Goal: Task Accomplishment & Management: Manage account settings

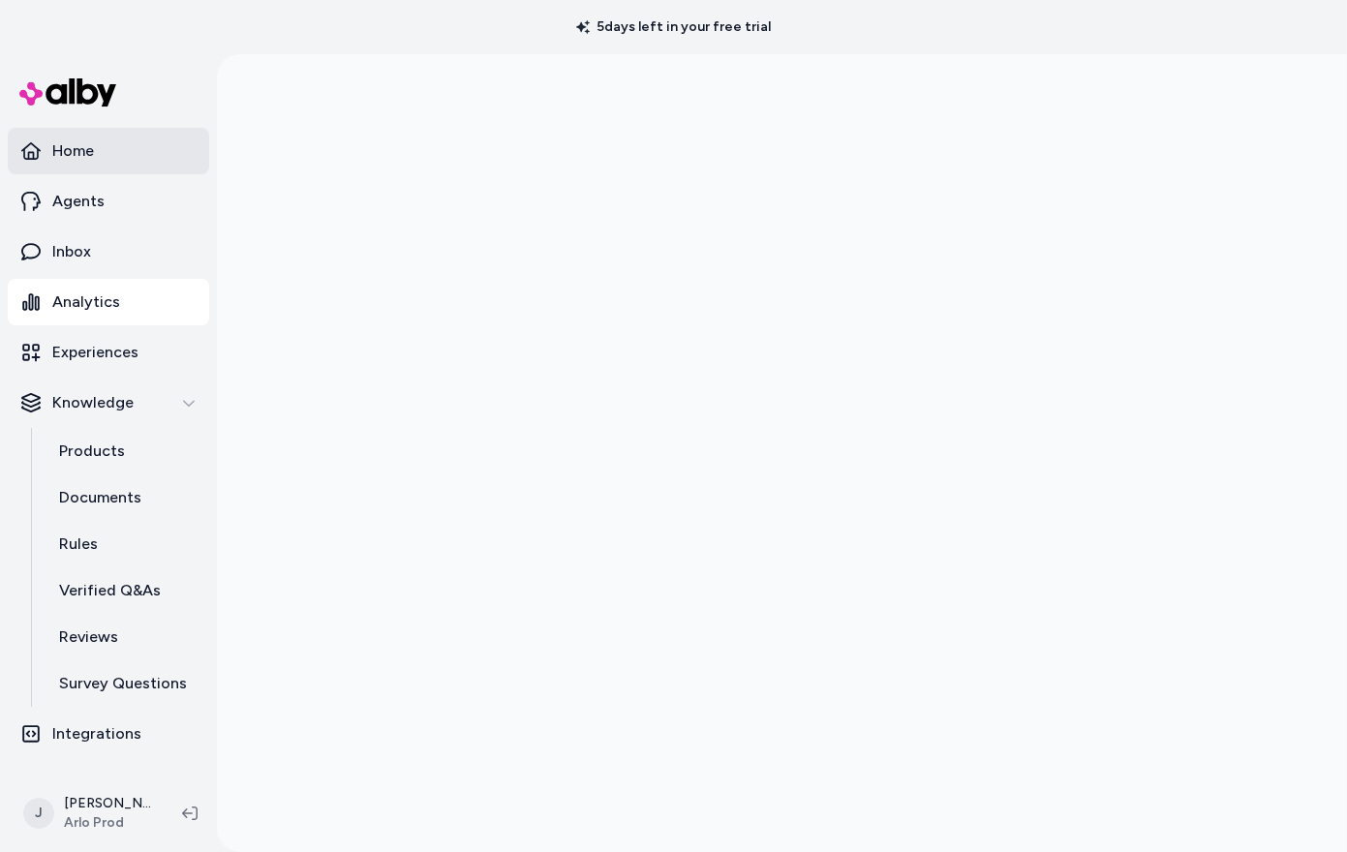
click at [52, 151] on p "Home" at bounding box center [73, 150] width 42 height 23
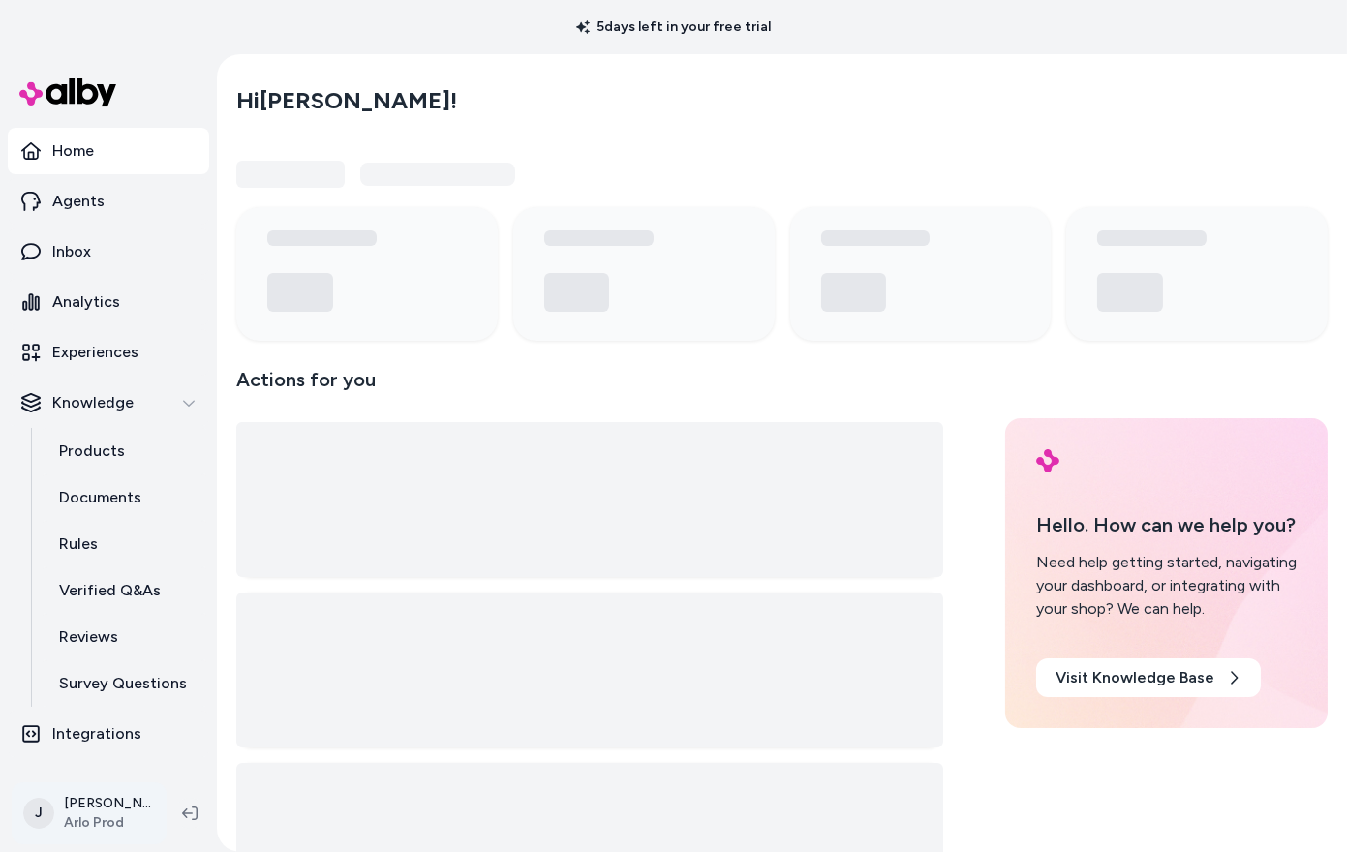
click at [70, 803] on html "5 days left in your free trial Home Agents Inbox Analytics Experiences Knowledg…" at bounding box center [673, 426] width 1347 height 852
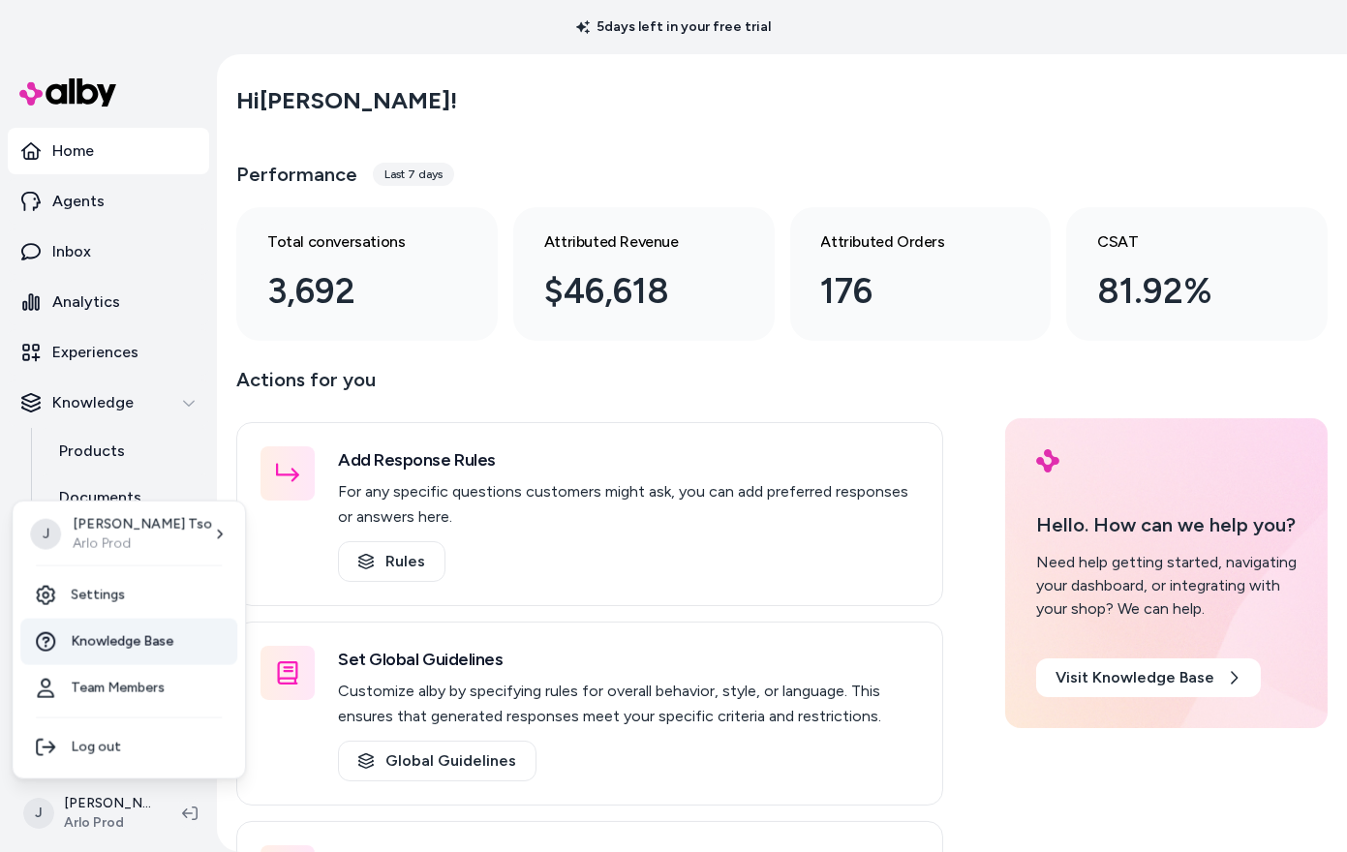
click at [109, 635] on span "Knowledge Base" at bounding box center [122, 641] width 103 height 19
click at [87, 817] on html "5 days left in your free trial Home Agents Inbox Analytics Experiences Knowledg…" at bounding box center [673, 426] width 1347 height 852
click at [106, 599] on link "Settings" at bounding box center [128, 595] width 217 height 46
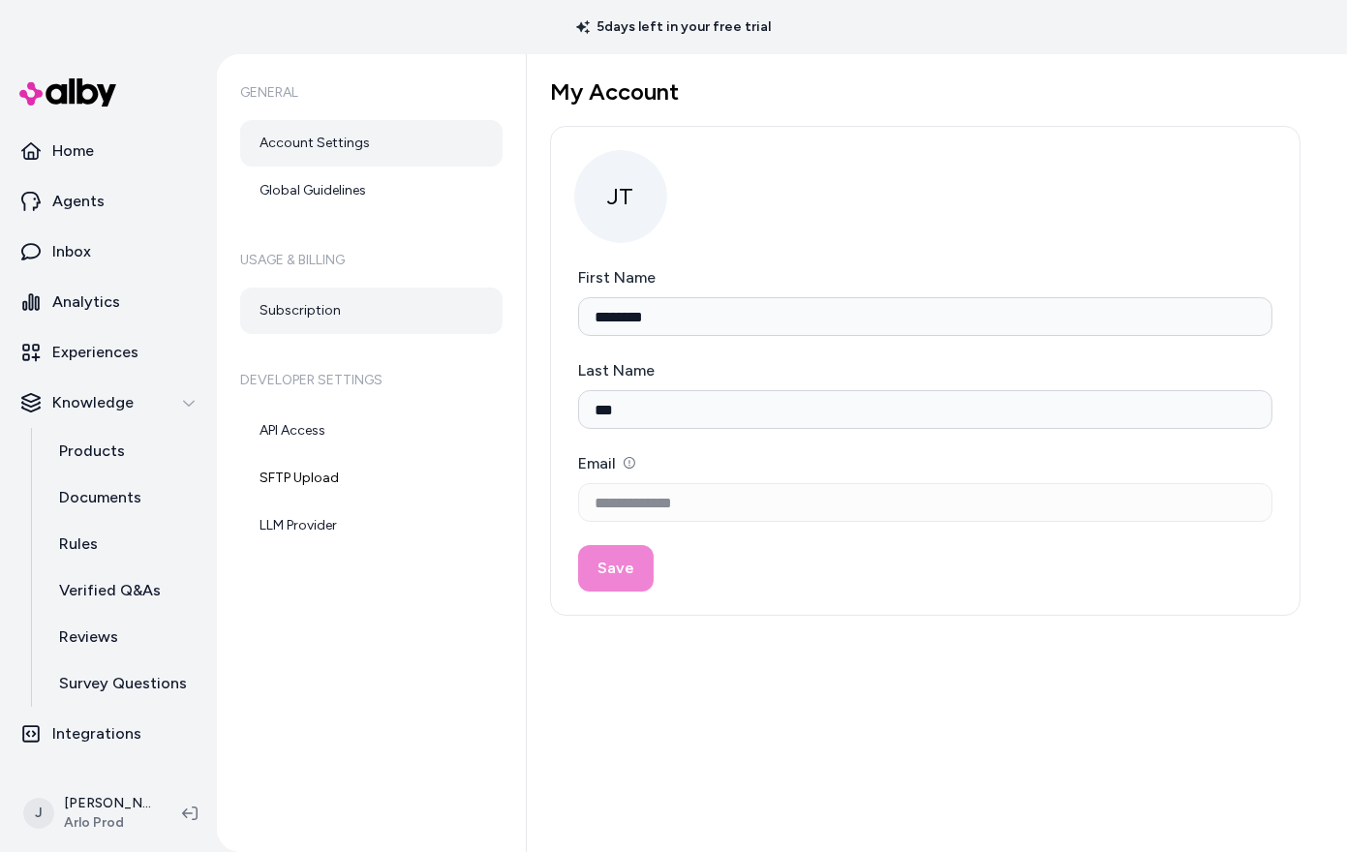
click at [316, 306] on link "Subscription" at bounding box center [371, 311] width 262 height 46
